Goal: Task Accomplishment & Management: Manage account settings

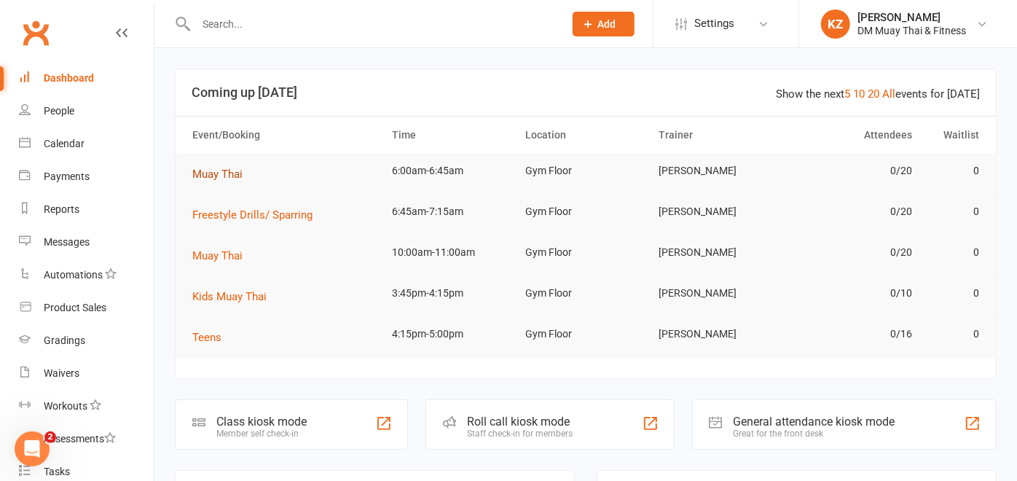
click at [224, 176] on span "Muay Thai" at bounding box center [217, 174] width 50 height 13
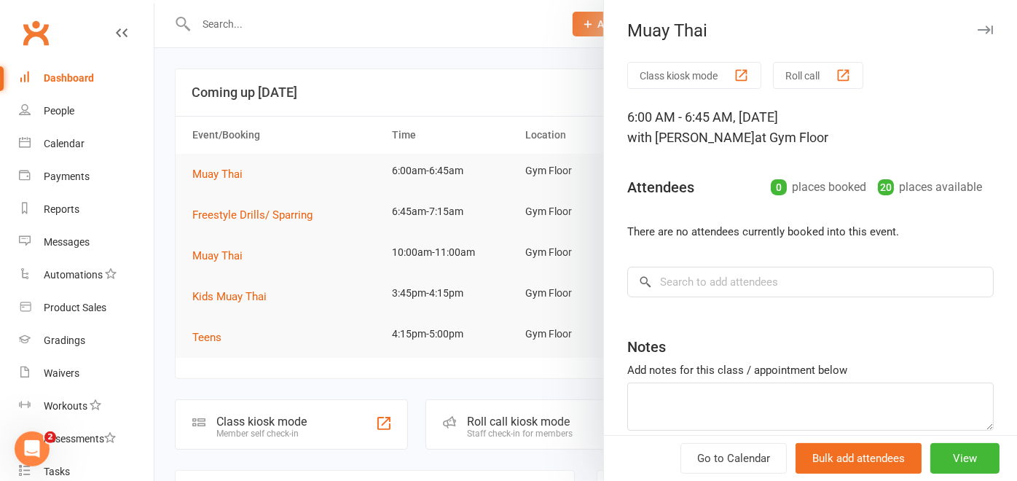
click at [785, 76] on button "Roll call" at bounding box center [818, 75] width 90 height 27
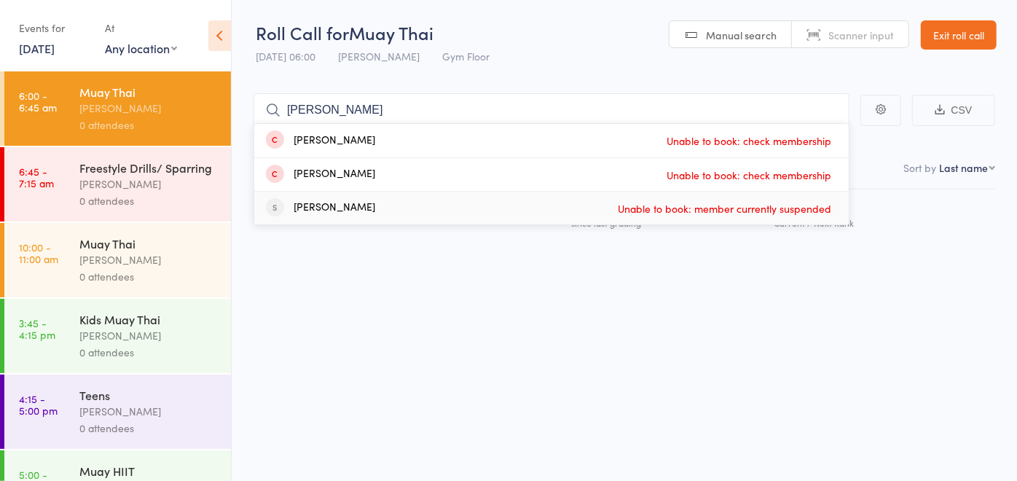
click at [470, 279] on div "Next Payment Atten­dances since last grading Style Current / Next Rank" at bounding box center [623, 244] width 741 height 110
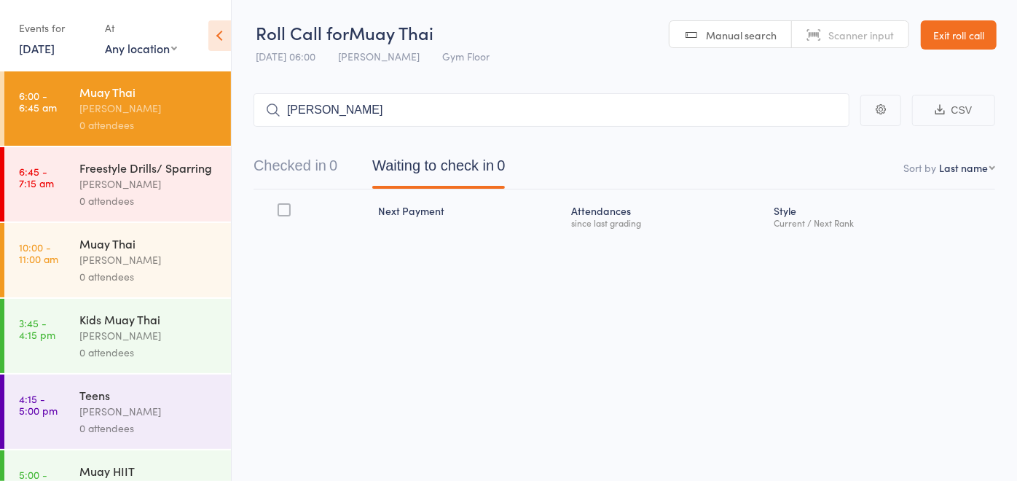
click at [432, 73] on main "owen CSV Checked in 0 Waiting to check in 0 Sort by Last name First name Last n…" at bounding box center [624, 185] width 785 height 228
click at [401, 114] on input "[PERSON_NAME]" at bounding box center [551, 110] width 596 height 34
type input "o"
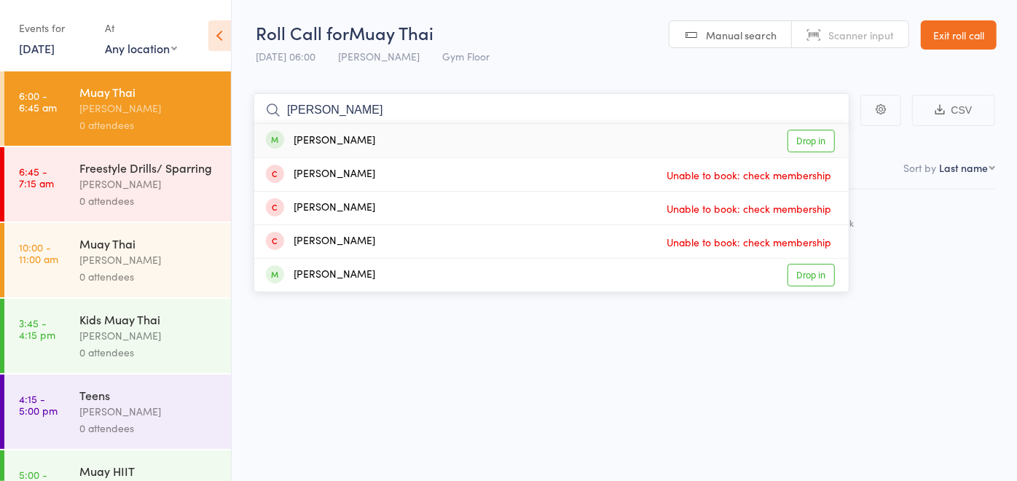
type input "benny"
click at [805, 141] on link "Drop in" at bounding box center [810, 141] width 47 height 23
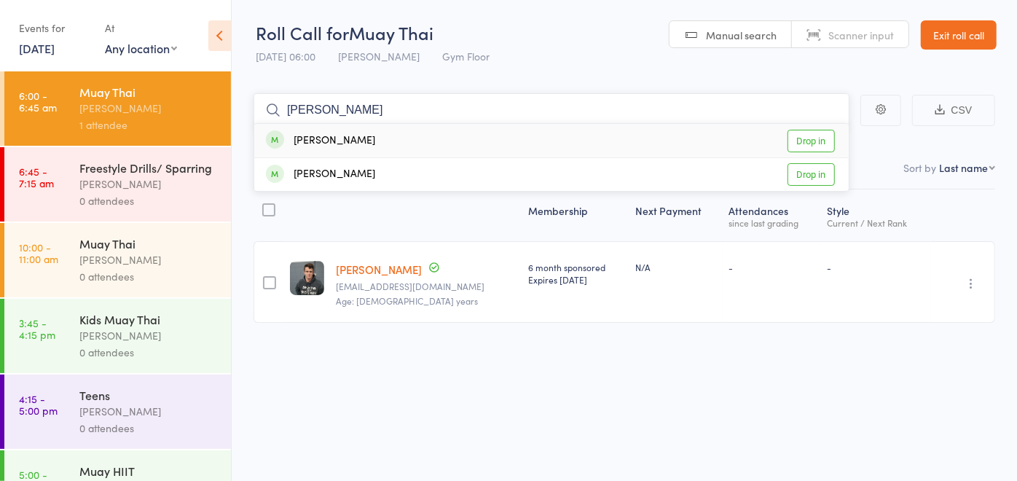
type input "diane"
click at [824, 137] on link "Drop in" at bounding box center [810, 141] width 47 height 23
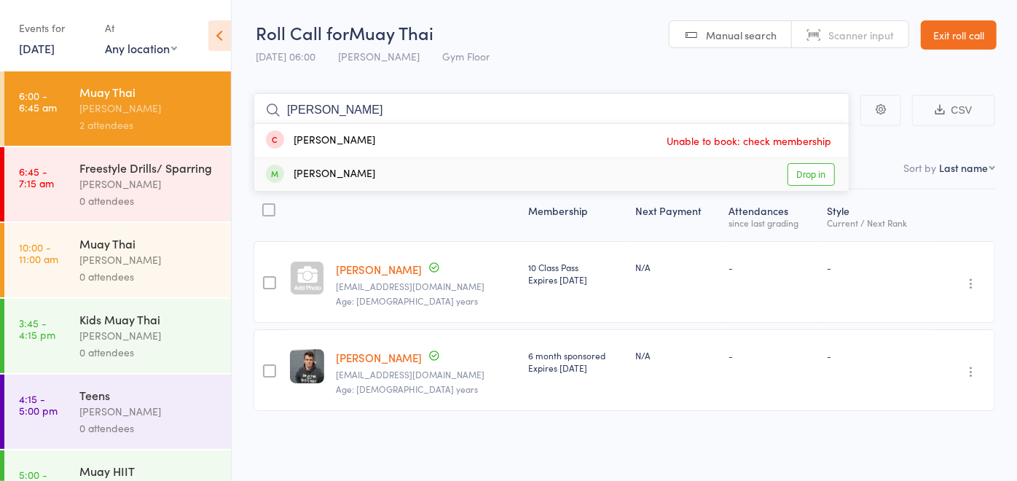
type input "rebecca"
click at [796, 168] on link "Drop in" at bounding box center [810, 174] width 47 height 23
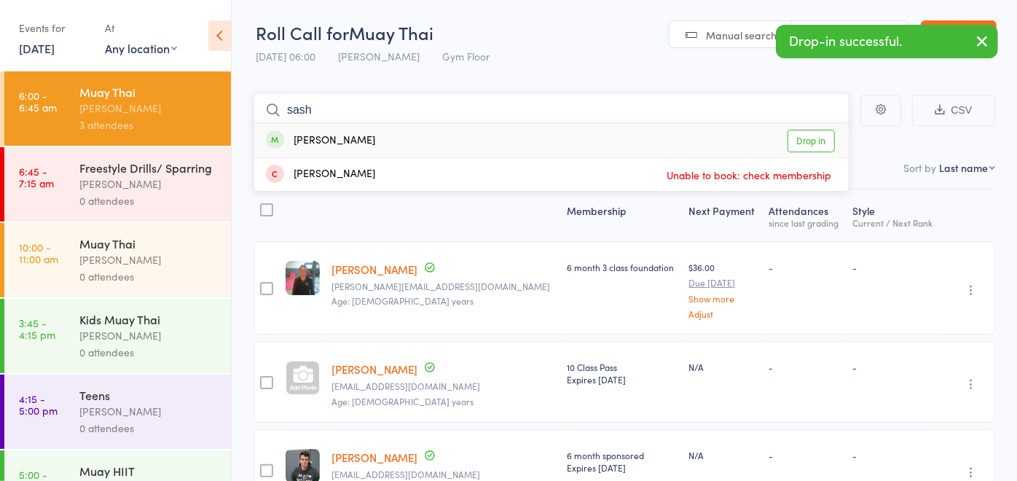
type input "sash"
click at [806, 146] on link "Drop in" at bounding box center [810, 141] width 47 height 23
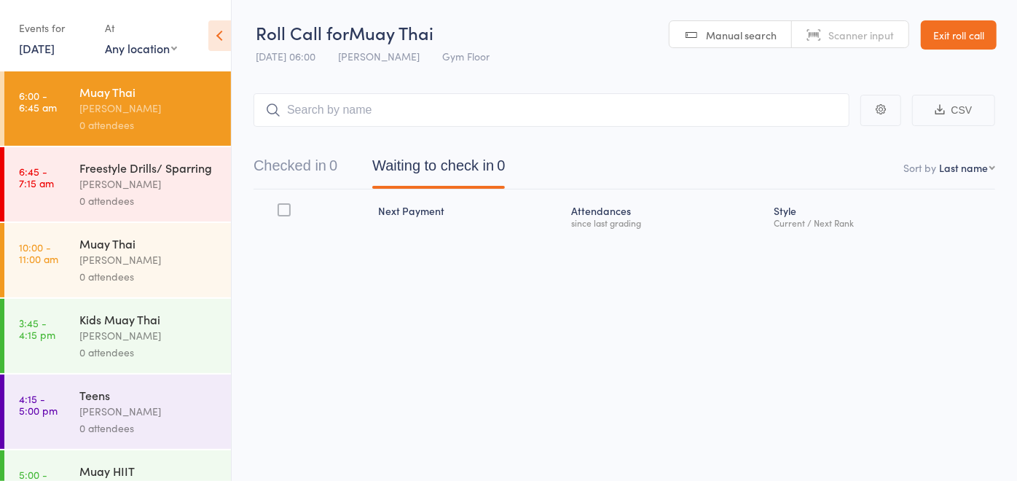
click at [953, 34] on link "Exit roll call" at bounding box center [959, 34] width 76 height 29
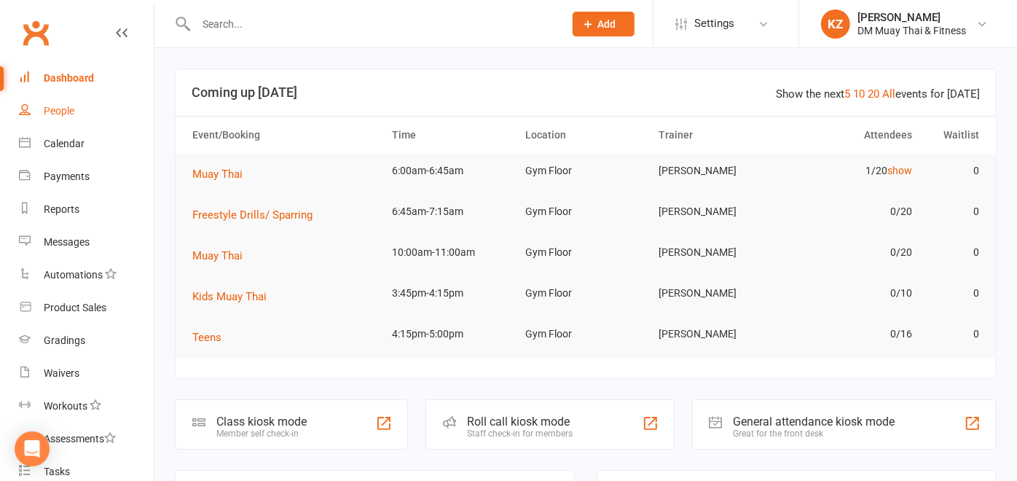
click at [79, 114] on link "People" at bounding box center [86, 111] width 135 height 33
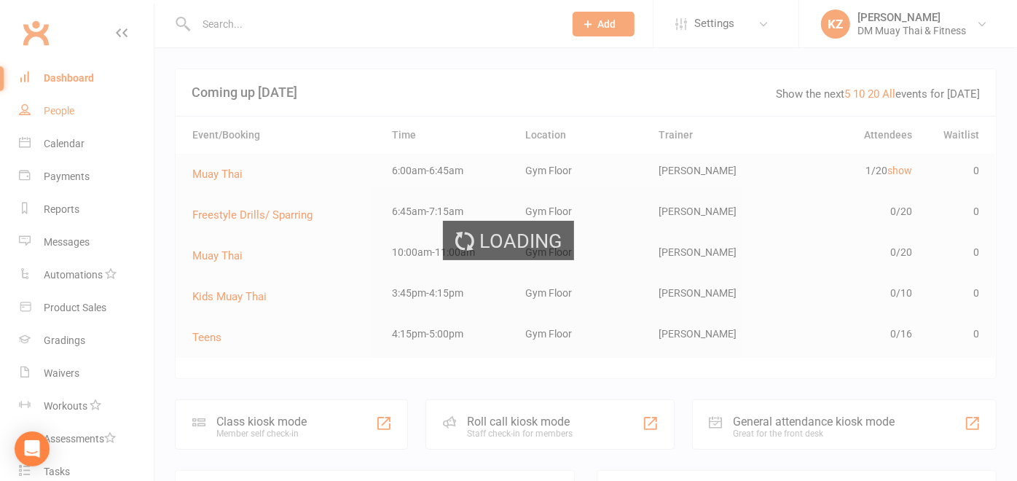
select select "100"
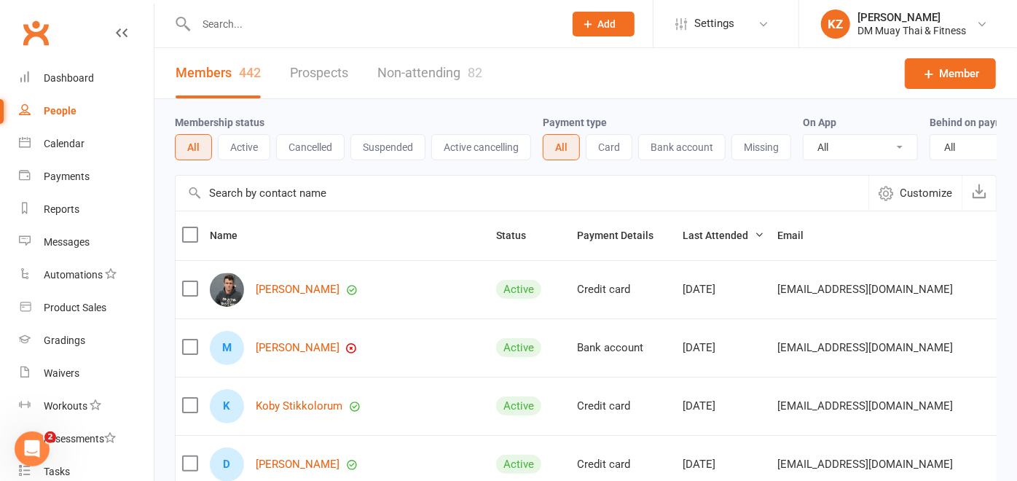
click at [311, 194] on input "text" at bounding box center [522, 193] width 693 height 35
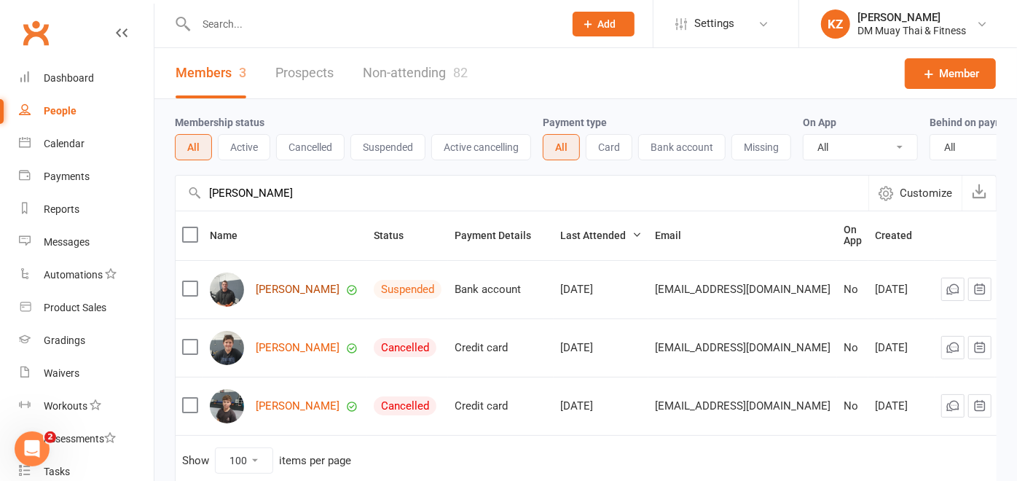
type input "[PERSON_NAME]"
click at [324, 296] on link "[PERSON_NAME]" at bounding box center [298, 289] width 84 height 12
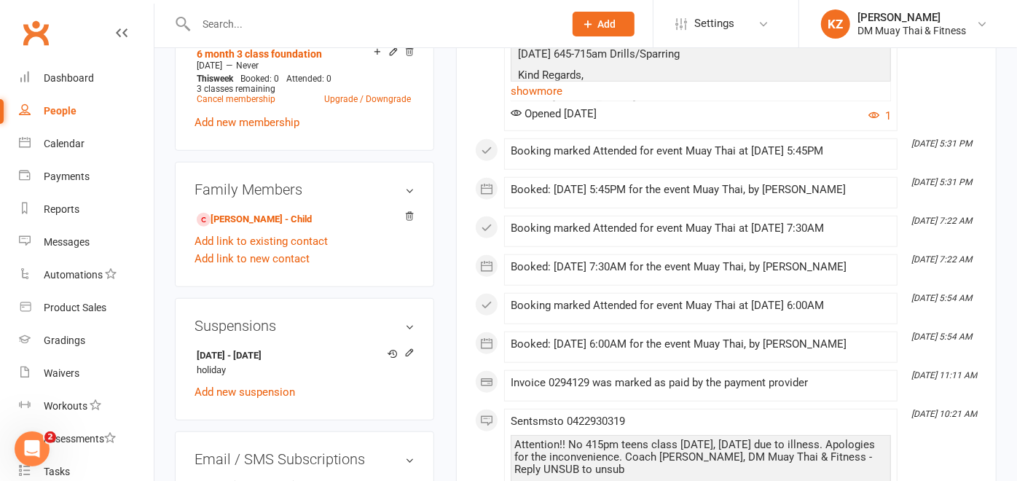
scroll to position [723, 0]
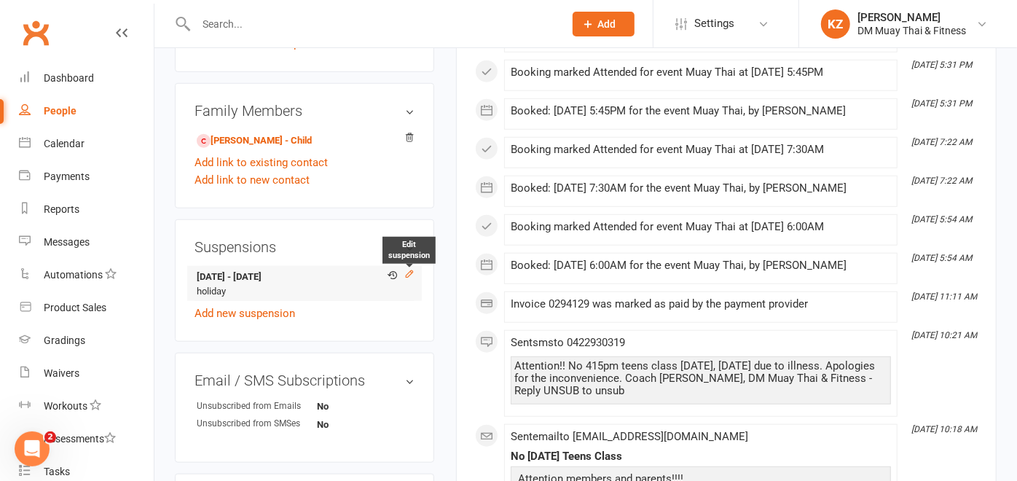
click at [408, 273] on icon at bounding box center [409, 274] width 10 height 10
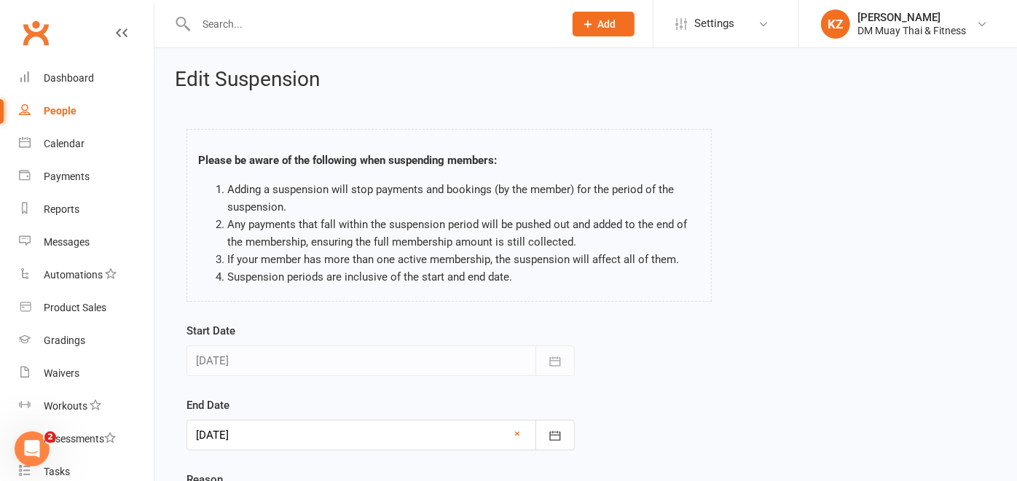
scroll to position [157, 0]
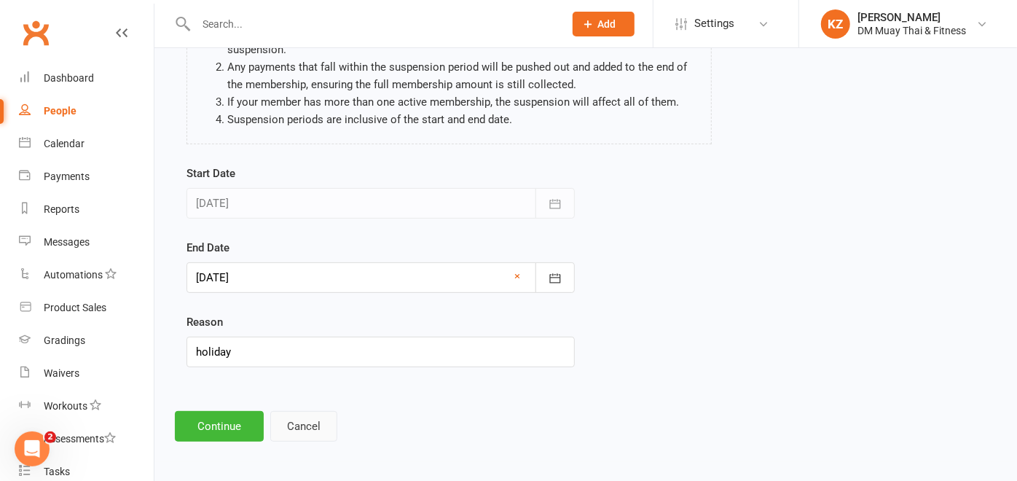
click at [297, 433] on button "Cancel" at bounding box center [303, 426] width 67 height 31
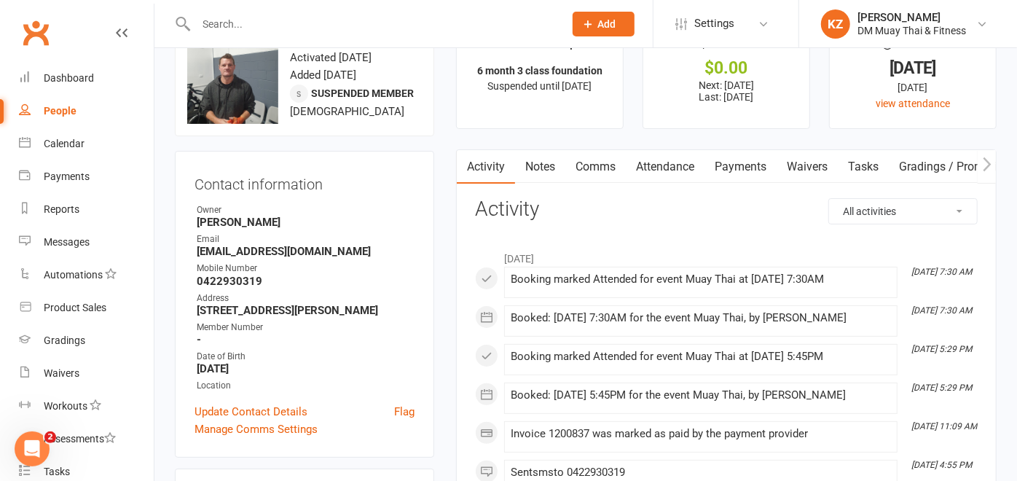
scroll to position [50, 0]
